Goal: Check status

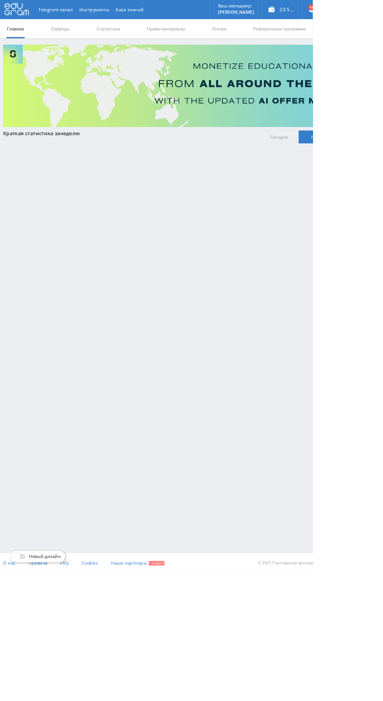
click at [125, 37] on link "Статистика" at bounding box center [132, 34] width 30 height 23
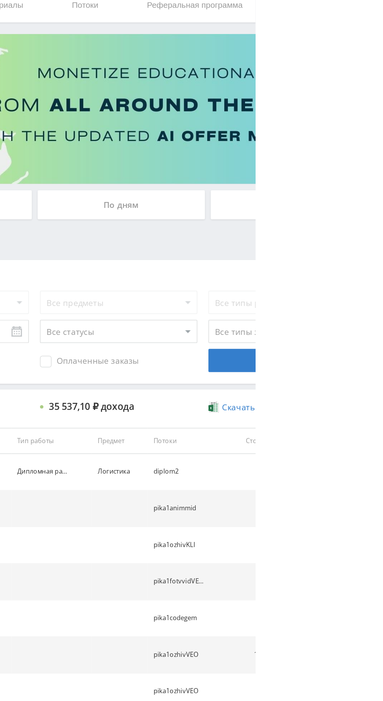
click at [307, 165] on div "По дням" at bounding box center [292, 170] width 113 height 20
click at [0, 0] on input "По дням" at bounding box center [0, 0] width 0 height 0
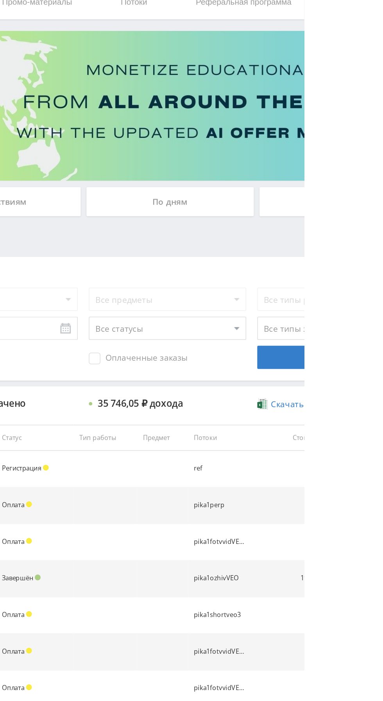
click at [300, 167] on div "По дням" at bounding box center [292, 170] width 113 height 20
click at [0, 0] on input "По дням" at bounding box center [0, 0] width 0 height 0
